Goal: Transaction & Acquisition: Purchase product/service

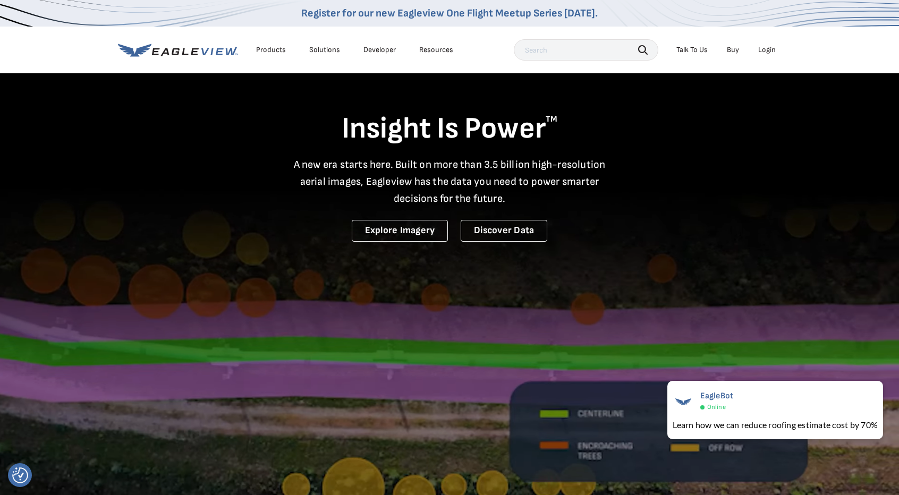
click at [639, 284] on video at bounding box center [449, 311] width 899 height 622
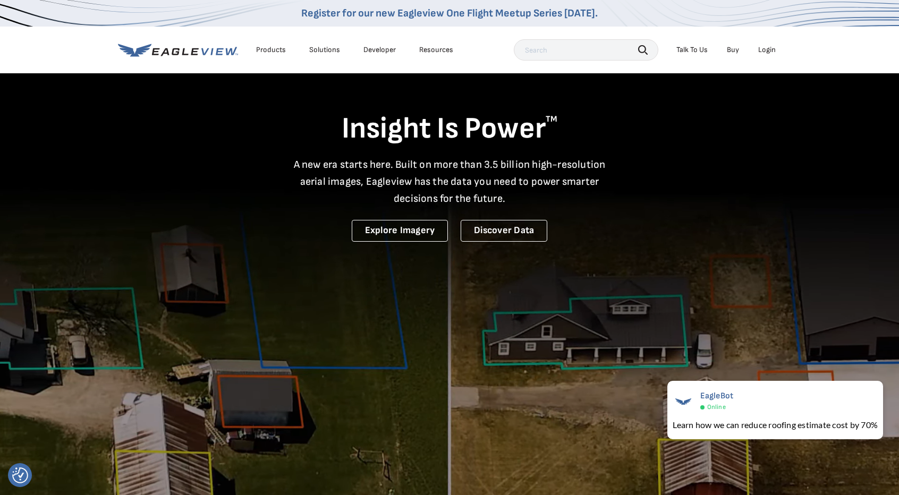
click at [273, 52] on div "Products" at bounding box center [271, 50] width 30 height 10
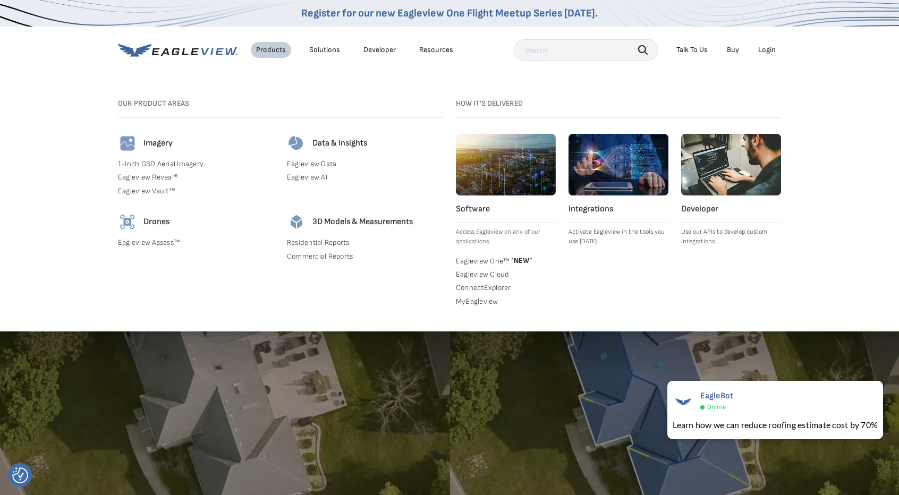
click at [477, 301] on link "MyEagleview" at bounding box center [506, 302] width 100 height 10
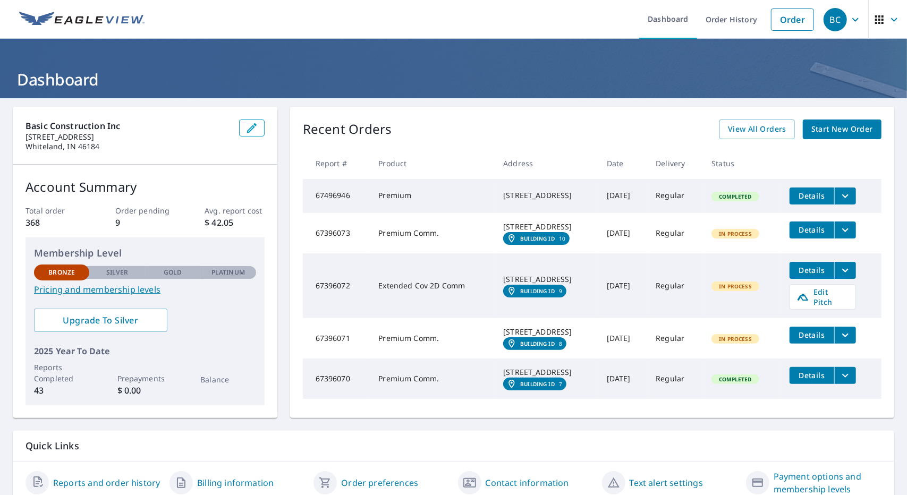
click at [840, 129] on span "Start New Order" at bounding box center [842, 129] width 62 height 13
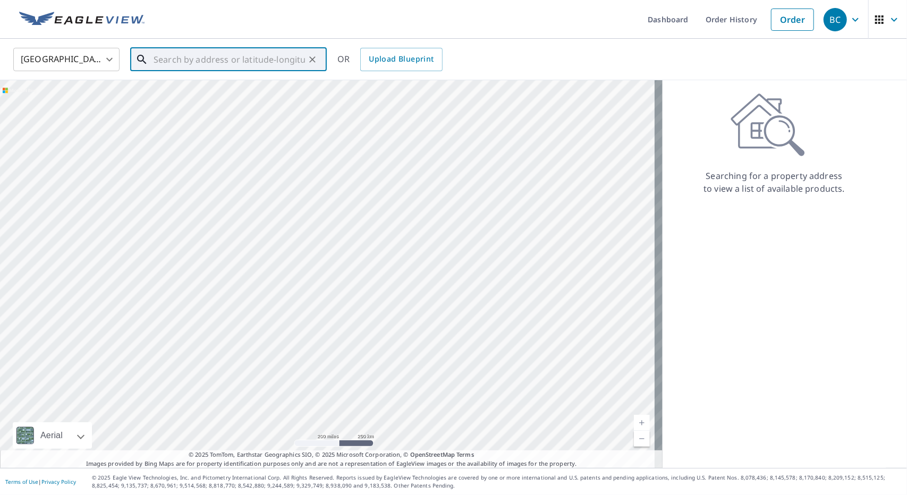
click at [187, 59] on input "text" at bounding box center [229, 60] width 151 height 30
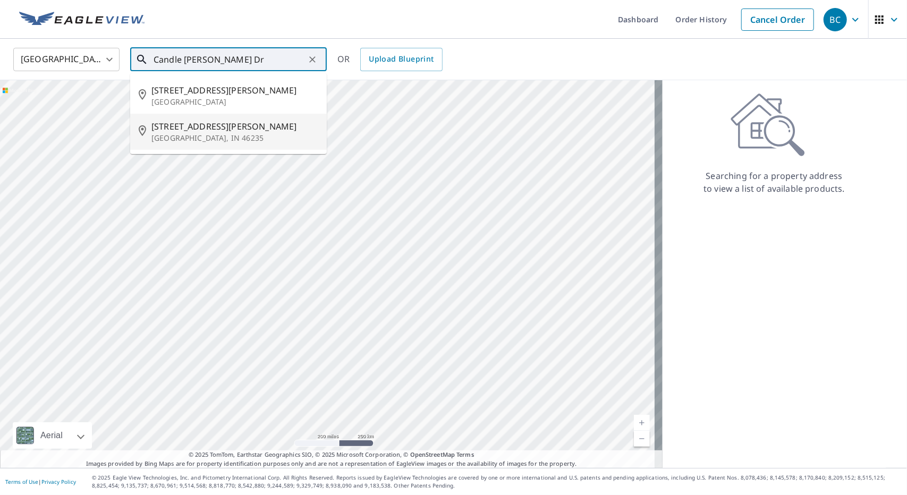
click at [215, 141] on p "[GEOGRAPHIC_DATA], IN 46235" at bounding box center [234, 138] width 167 height 11
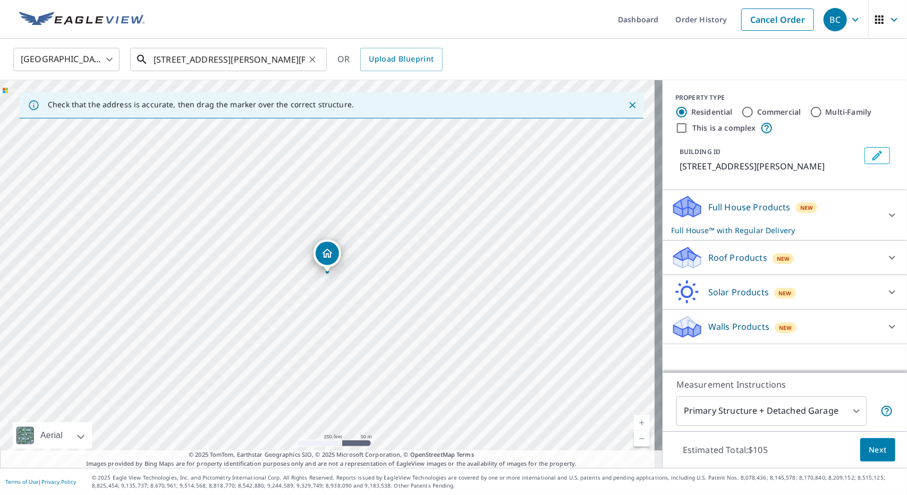
click at [163, 60] on input "[STREET_ADDRESS][PERSON_NAME][PERSON_NAME]" at bounding box center [229, 60] width 151 height 30
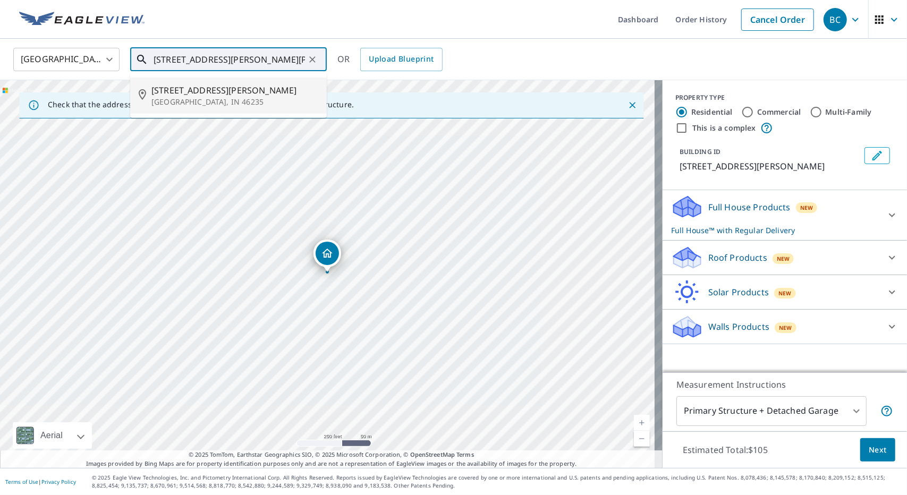
click at [173, 89] on span "[STREET_ADDRESS][PERSON_NAME]" at bounding box center [234, 90] width 167 height 13
type input "[STREET_ADDRESS][PERSON_NAME][PERSON_NAME]"
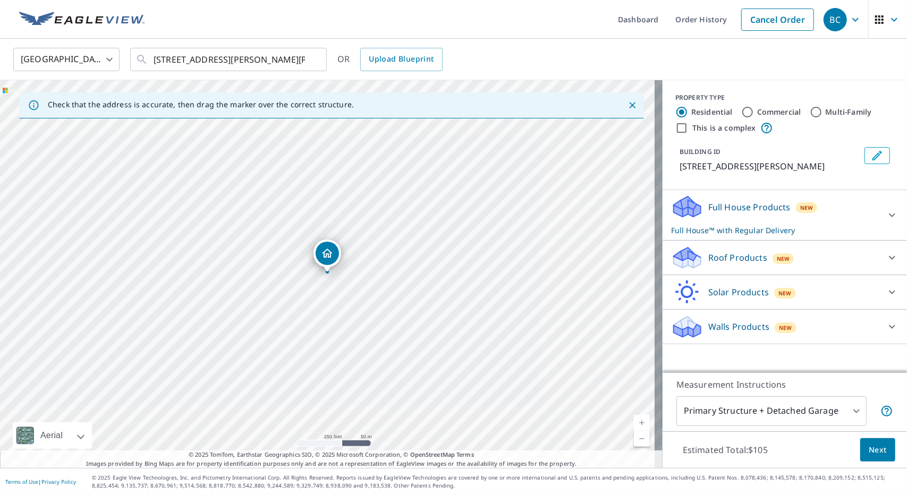
click at [683, 261] on icon at bounding box center [687, 254] width 27 height 13
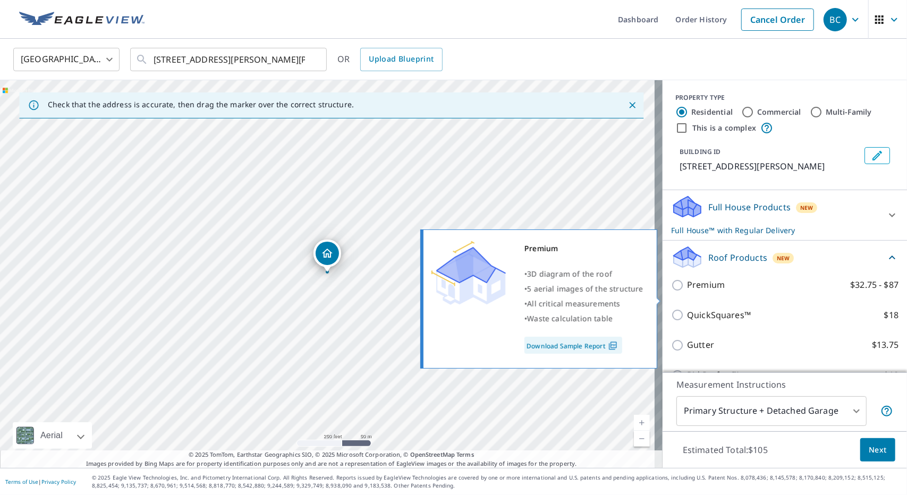
click at [671, 292] on input "Premium $32.75 - $87" at bounding box center [679, 285] width 16 height 13
checkbox input "true"
checkbox input "false"
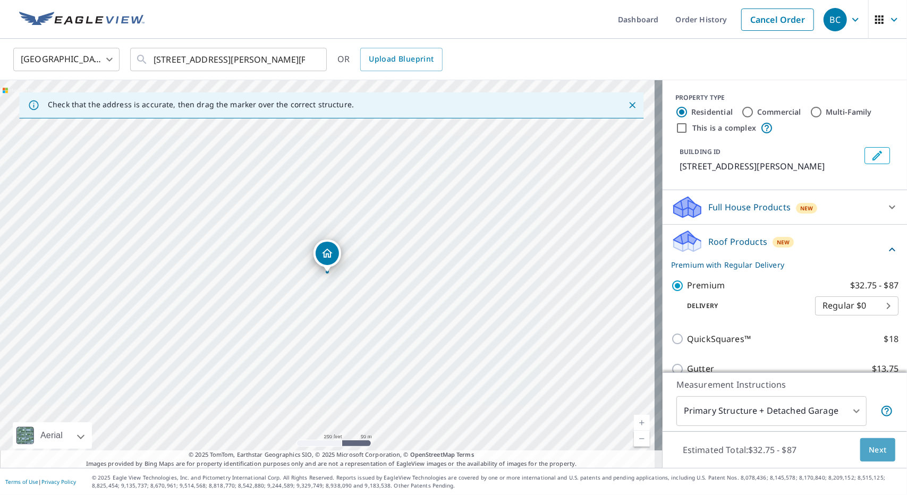
click at [869, 454] on span "Next" at bounding box center [878, 450] width 18 height 13
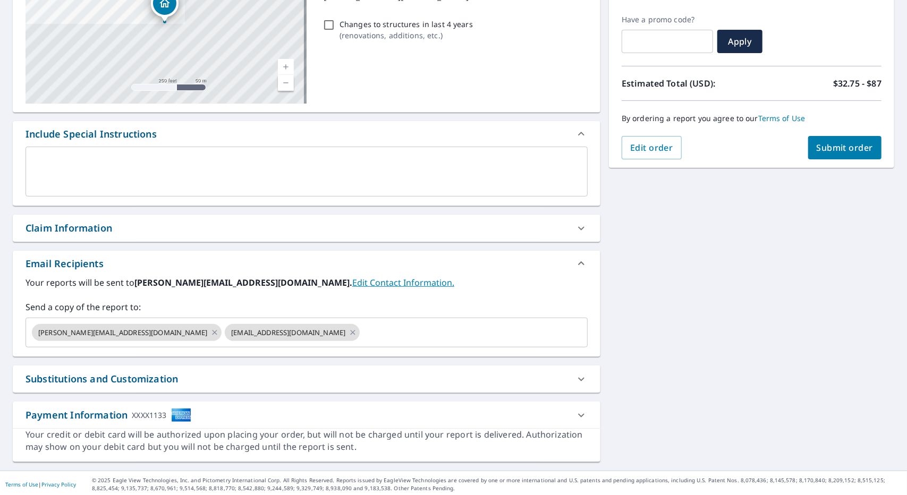
scroll to position [172, 0]
click at [349, 328] on icon at bounding box center [353, 332] width 9 height 12
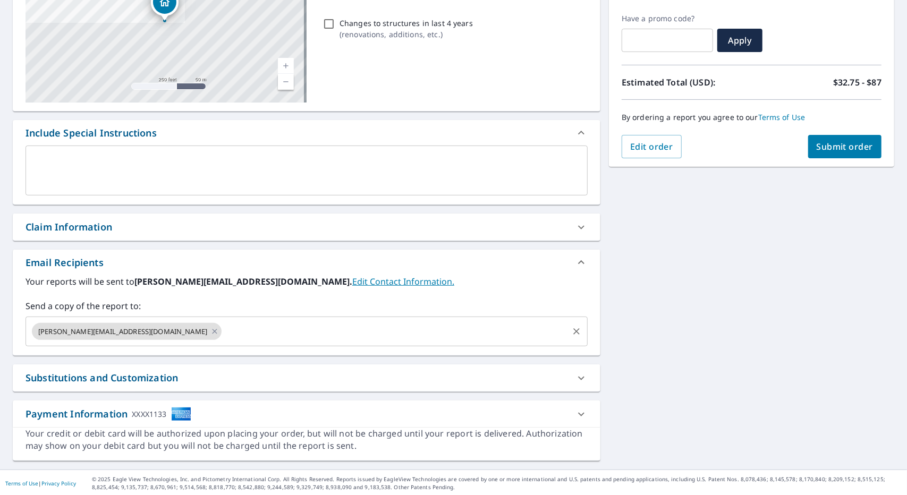
click at [183, 345] on div "Your reports will be sent to [PERSON_NAME][EMAIL_ADDRESS][DOMAIN_NAME]. Edit Co…" at bounding box center [307, 315] width 588 height 80
click at [353, 280] on link "Edit Contact Information." at bounding box center [403, 282] width 102 height 12
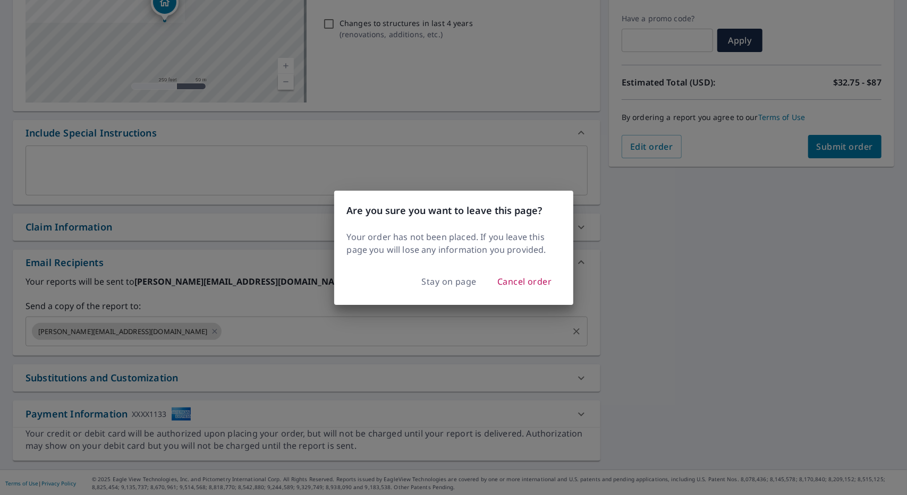
click at [245, 310] on div "Are you sure you want to leave this page? Your order has not been placed. If yo…" at bounding box center [453, 247] width 907 height 495
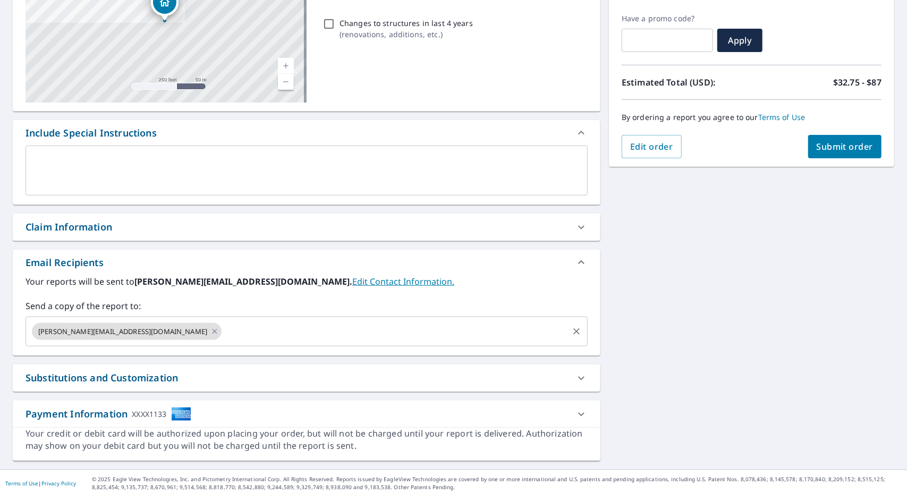
click at [223, 333] on input "text" at bounding box center [395, 331] width 344 height 20
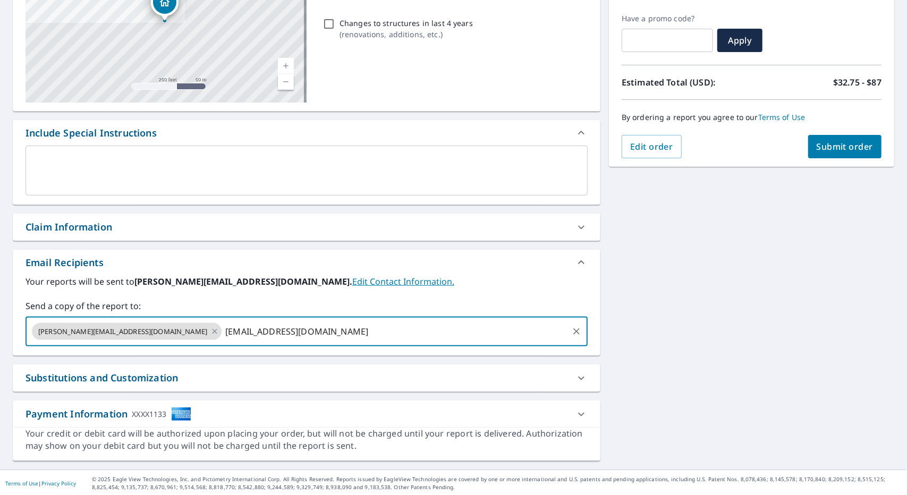
type input "[EMAIL_ADDRESS][DOMAIN_NAME]"
click at [455, 277] on label "Your reports will be sent to [PERSON_NAME][EMAIL_ADDRESS][DOMAIN_NAME]. Edit Co…" at bounding box center [307, 281] width 562 height 13
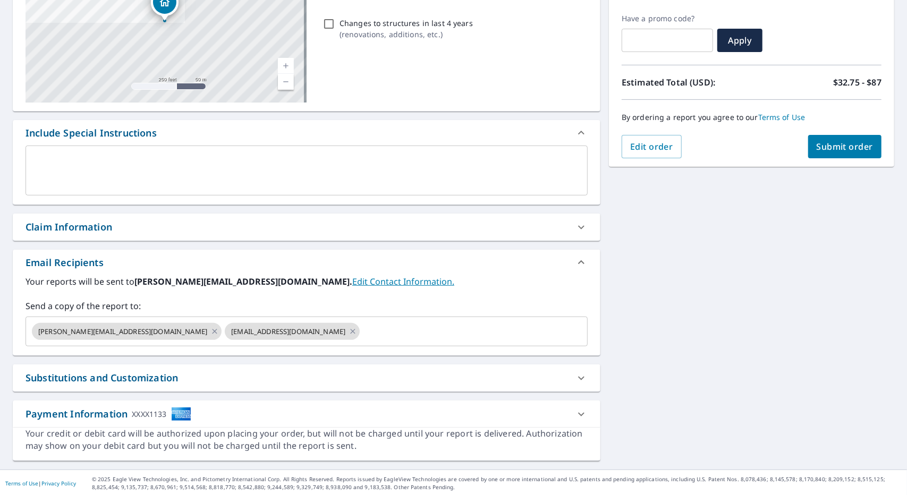
click at [825, 148] on span "Submit order" at bounding box center [845, 147] width 57 height 12
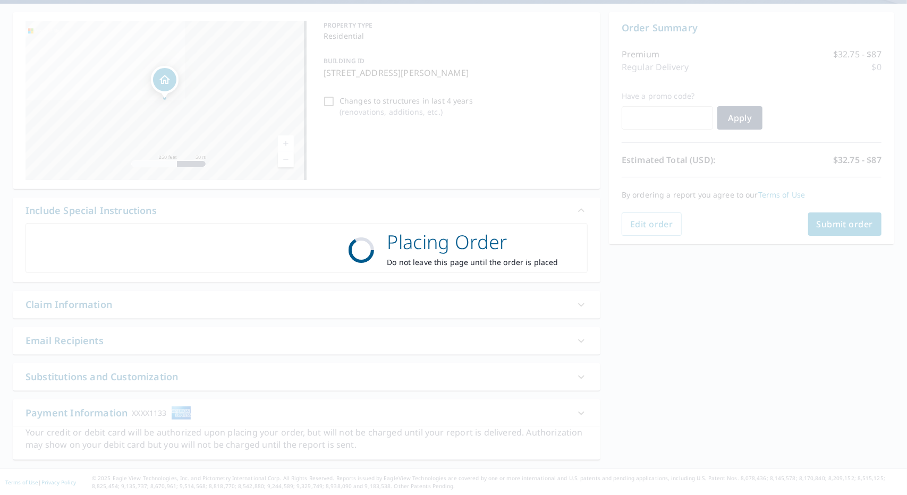
scroll to position [94, 0]
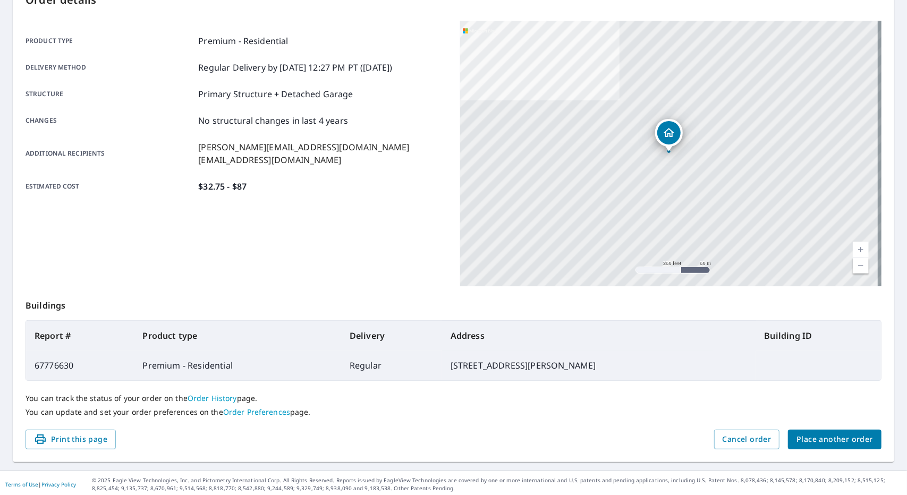
scroll to position [129, 0]
